Goal: Task Accomplishment & Management: Complete application form

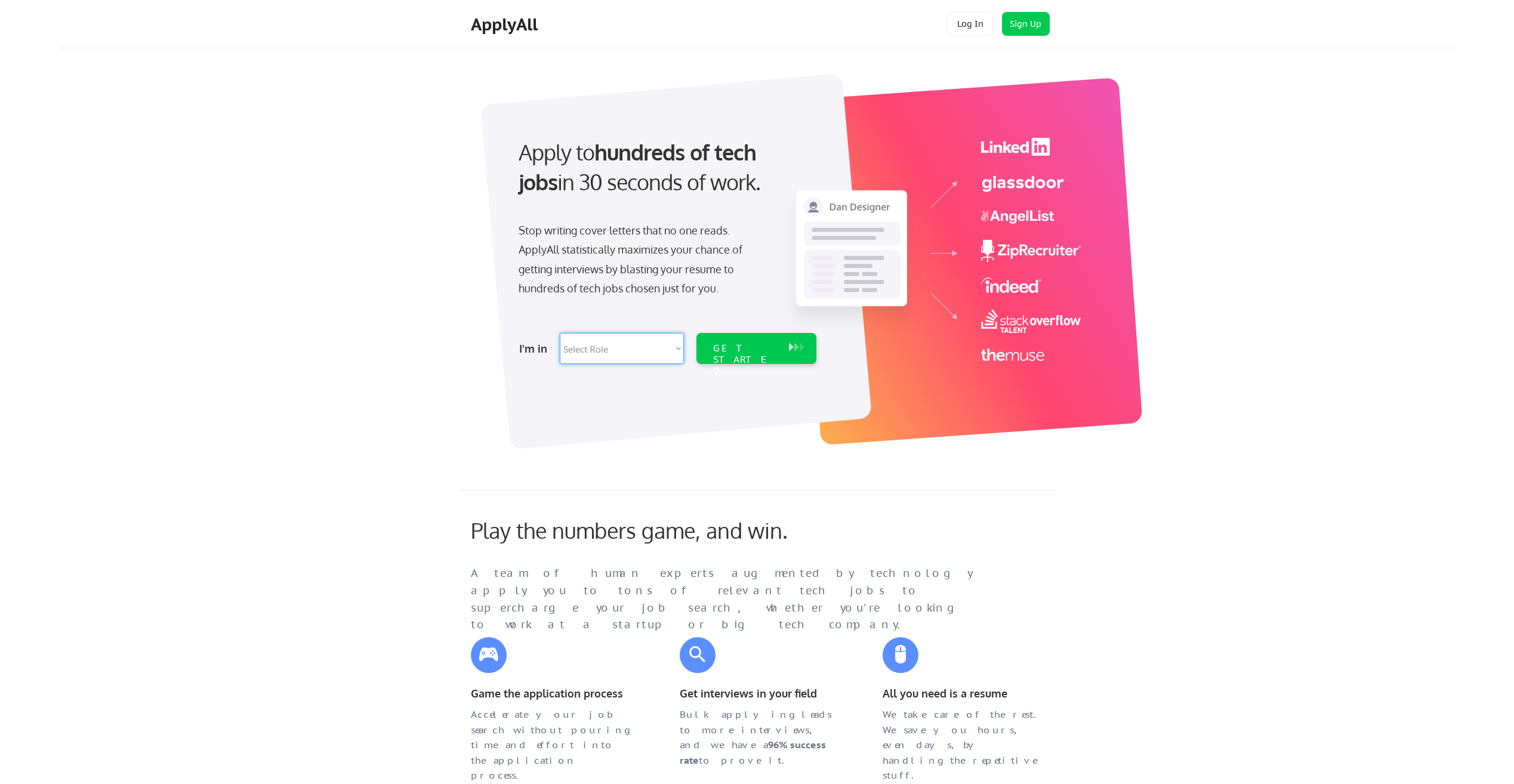
click at [615, 353] on select "Select Role Software Engineering Product Management Customer Success Sales UI/U…" at bounding box center [622, 348] width 124 height 31
select select ""it_security""
click at [560, 333] on select "Select Role Software Engineering Product Management Customer Success Sales UI/U…" at bounding box center [622, 348] width 124 height 31
select select ""it_security""
click at [780, 347] on div "GET STARTED" at bounding box center [745, 348] width 76 height 31
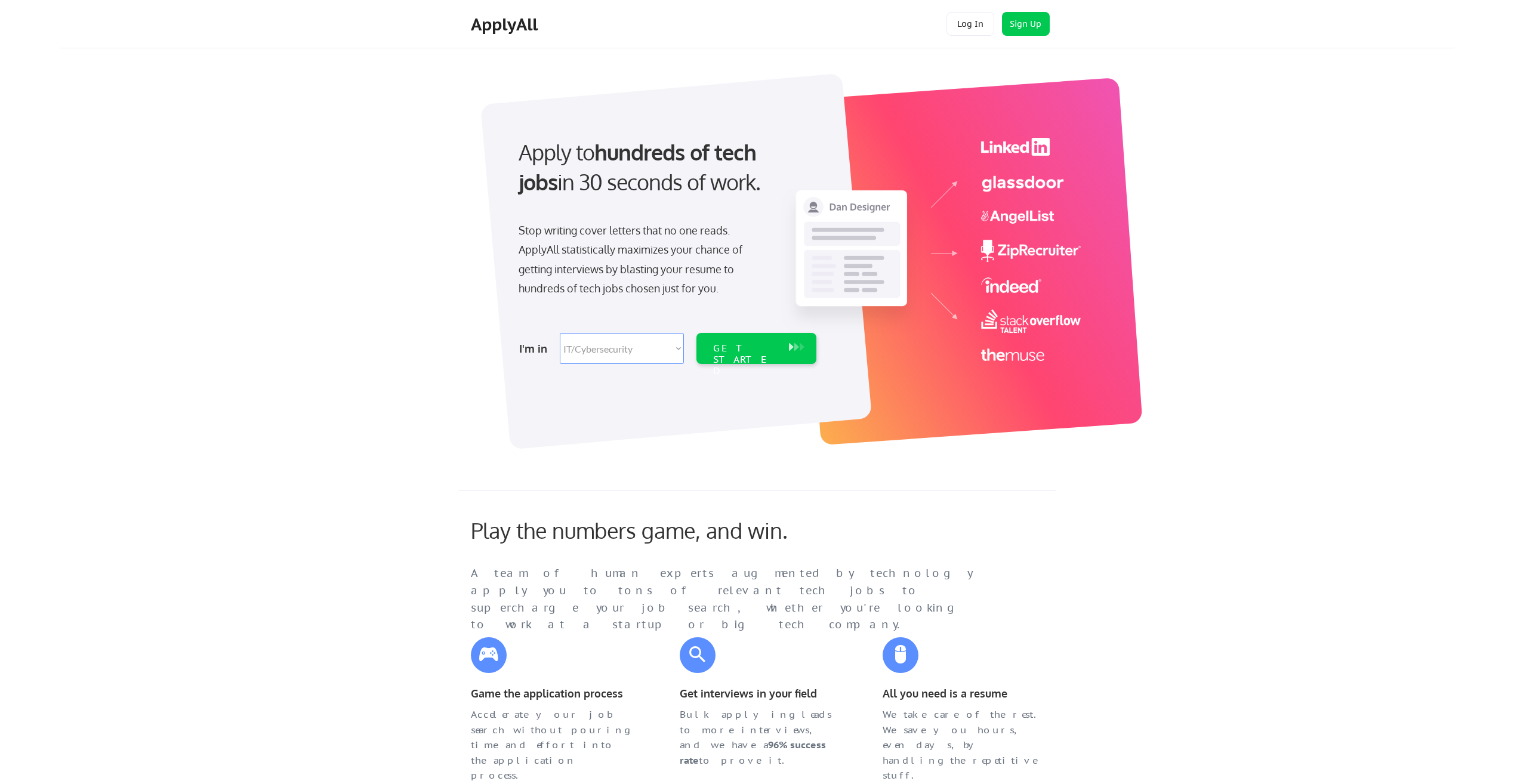
select select ""it_security""
